Goal: Information Seeking & Learning: Find specific fact

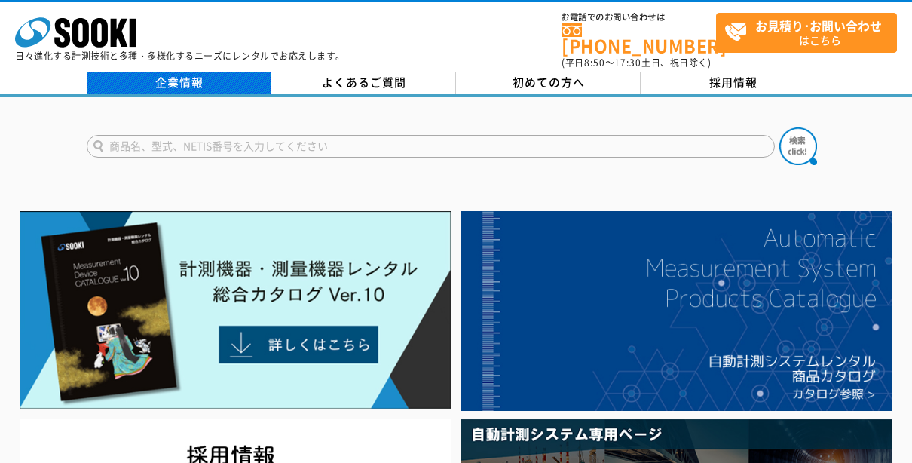
click at [206, 73] on link "企業情報" at bounding box center [179, 83] width 185 height 23
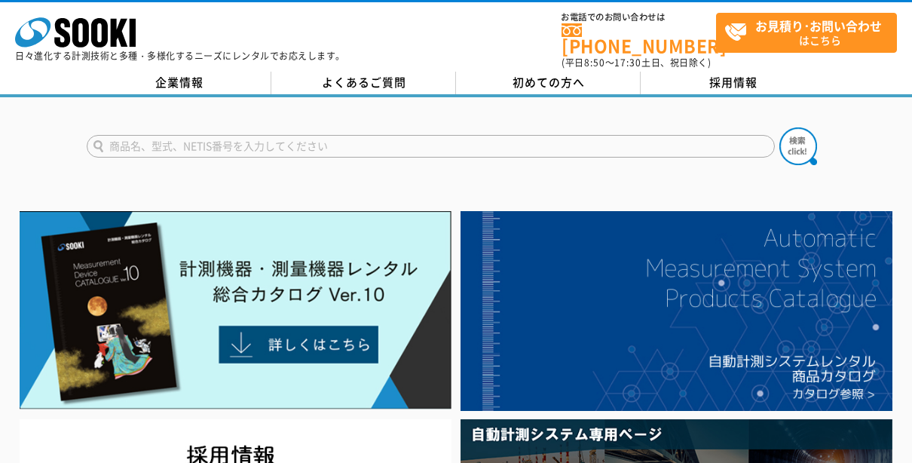
click at [195, 135] on input "text" at bounding box center [431, 146] width 688 height 23
type input "ニッケン"
click at [779, 127] on button at bounding box center [798, 146] width 38 height 38
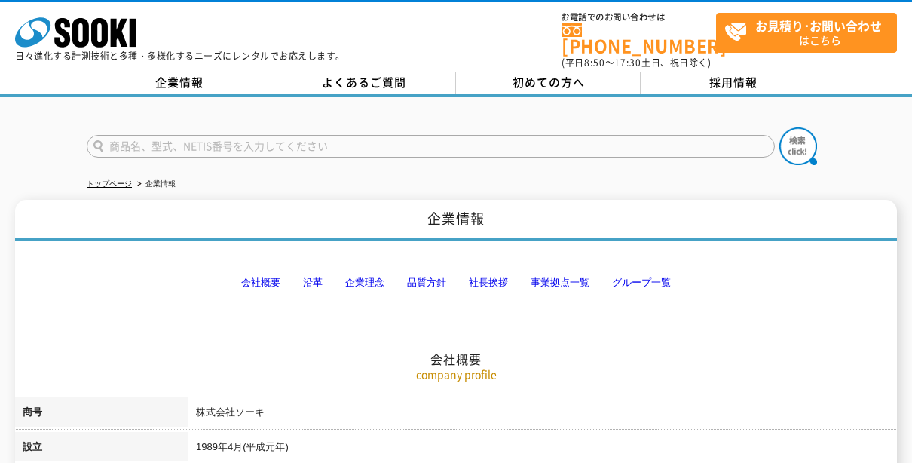
click at [573, 277] on link "事業拠点一覧" at bounding box center [559, 282] width 59 height 11
click at [272, 277] on link "会社概要" at bounding box center [260, 282] width 39 height 11
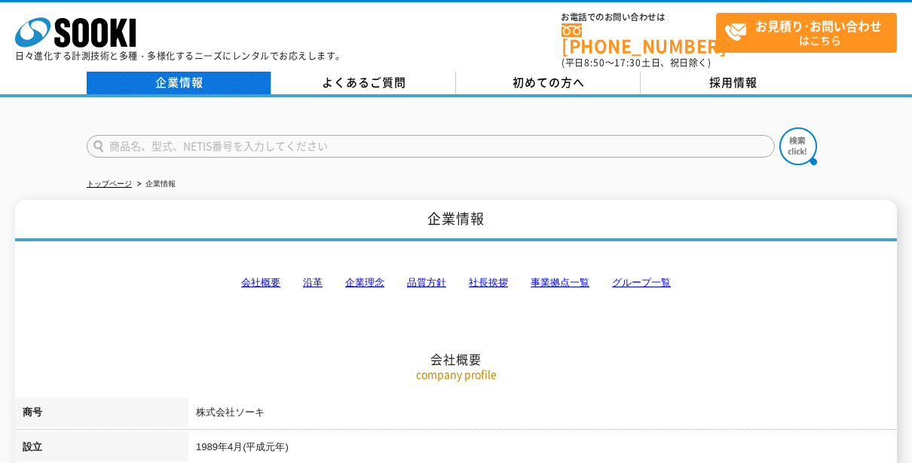
click at [203, 72] on link "企業情報" at bounding box center [179, 83] width 185 height 23
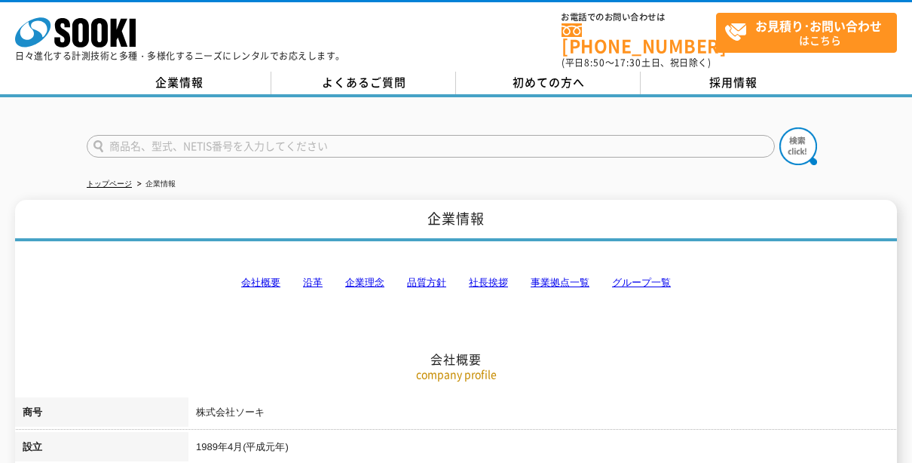
click at [637, 277] on link "グループ一覧" at bounding box center [641, 282] width 59 height 11
